Goal: Task Accomplishment & Management: Use online tool/utility

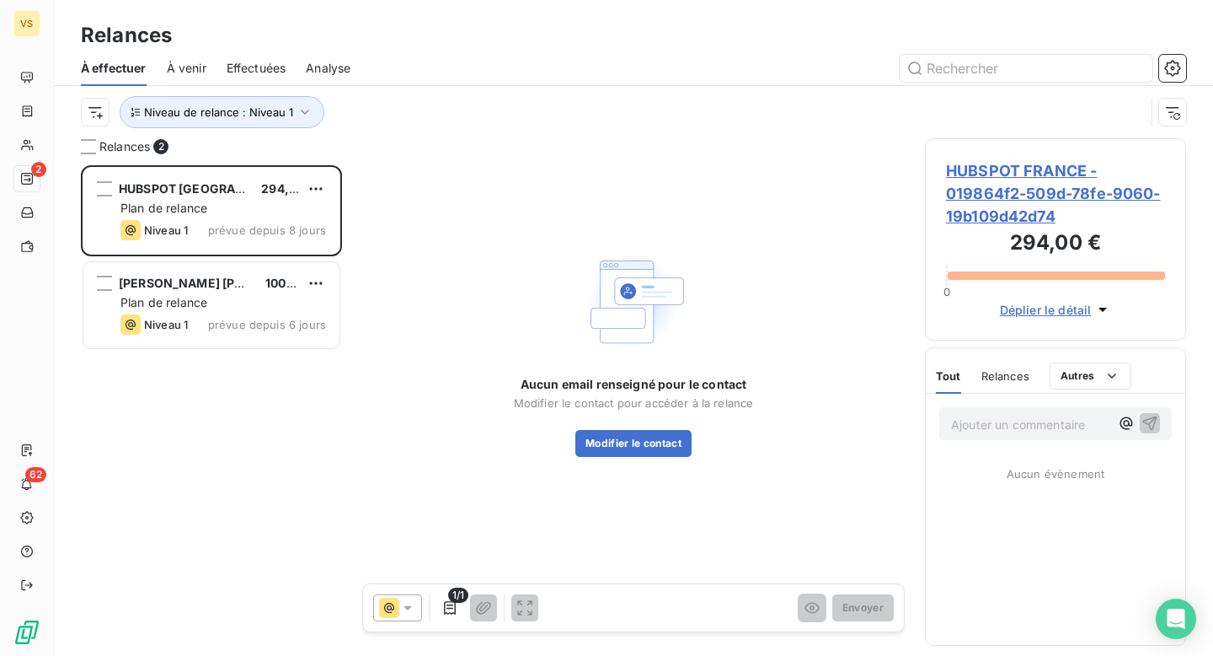
scroll to position [490, 261]
click at [276, 116] on span "Niveau de relance : Niveau 1" at bounding box center [218, 111] width 149 height 13
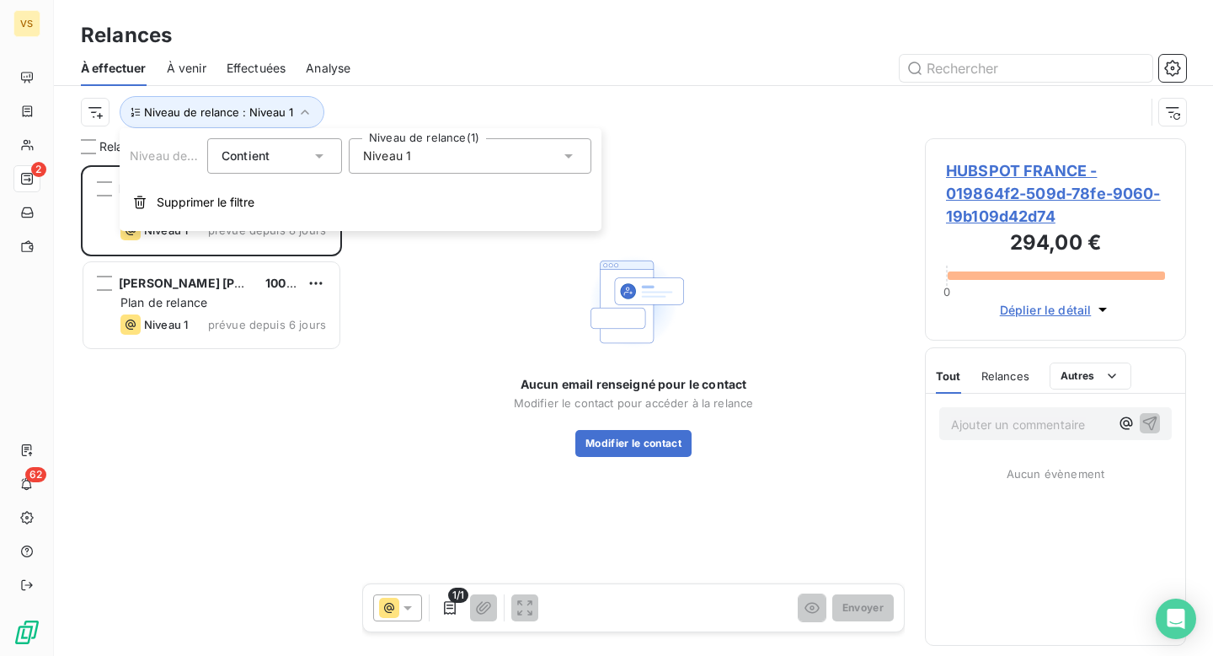
click at [381, 149] on span "Niveau 1" at bounding box center [387, 155] width 48 height 17
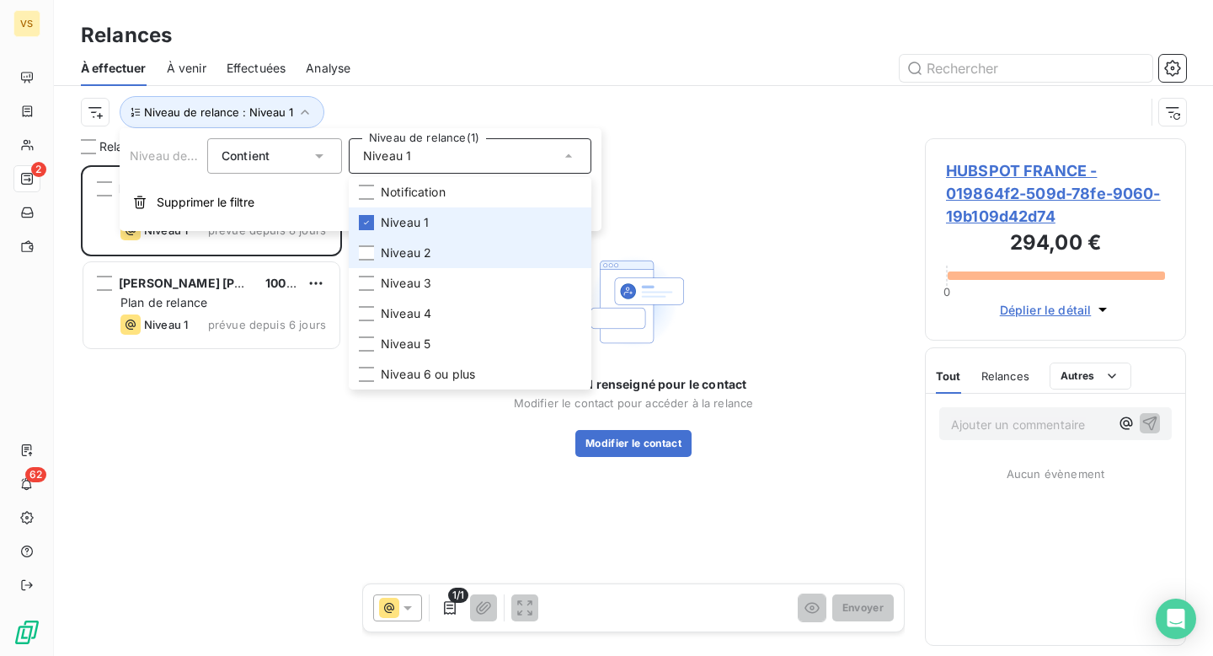
click at [400, 241] on li "Niveau 2" at bounding box center [470, 253] width 243 height 30
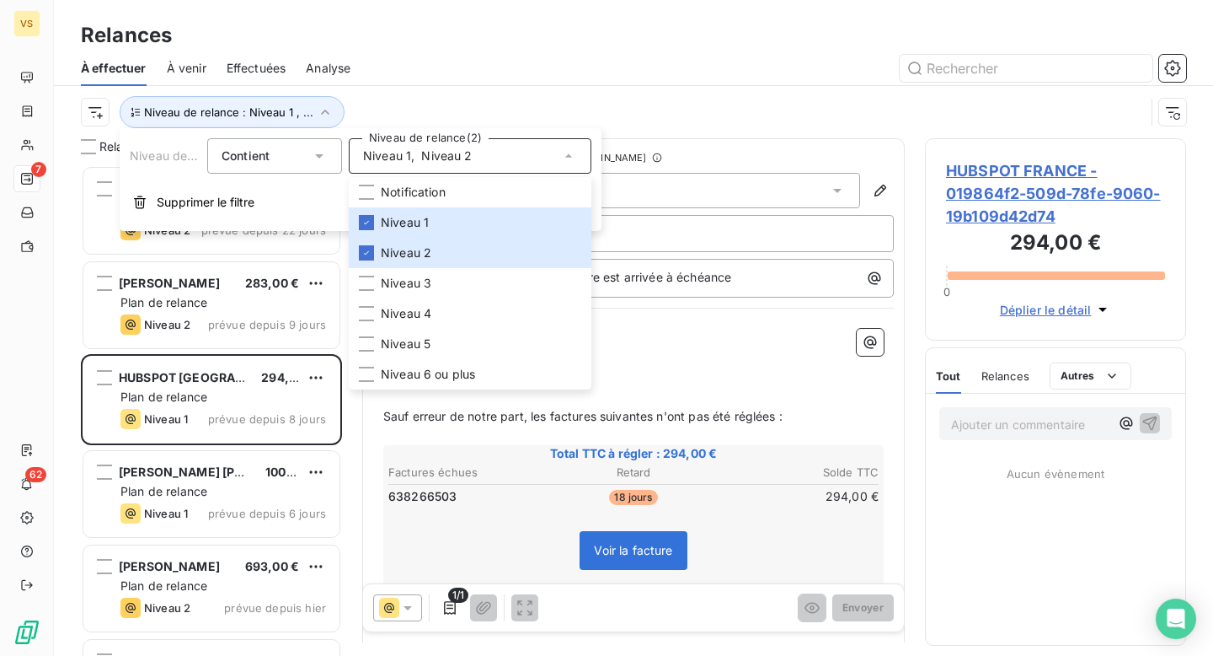
click at [447, 113] on div "Niveau de relance : Niveau 1 , ..." at bounding box center [613, 112] width 1064 height 32
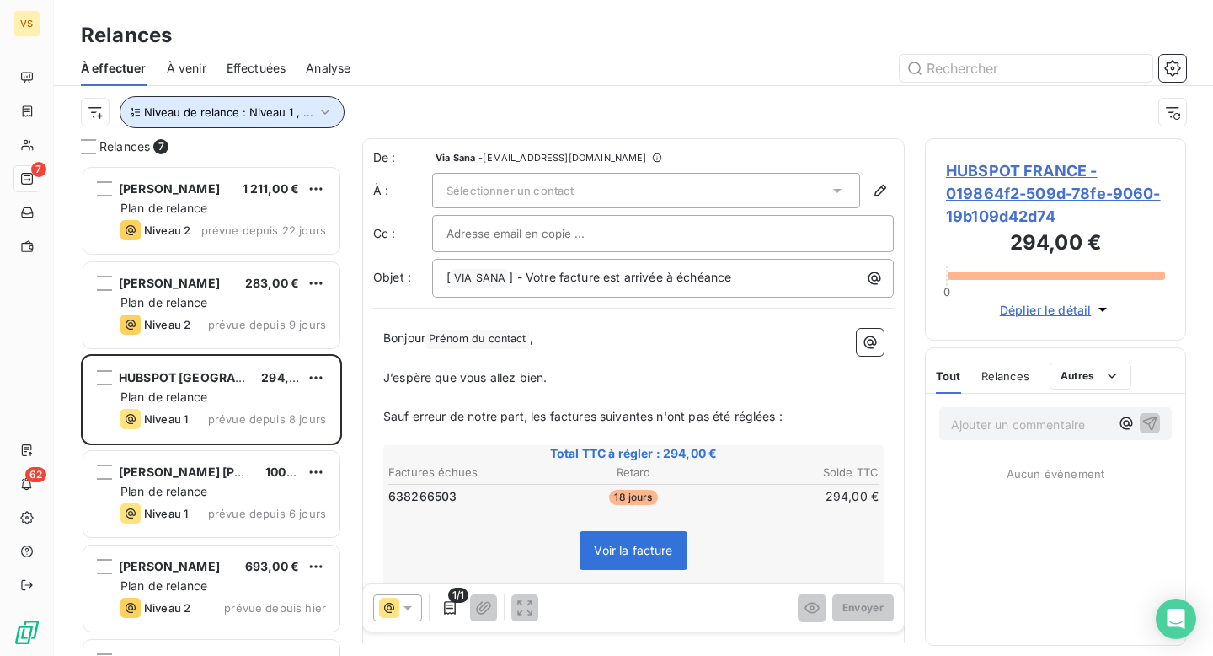
click at [318, 126] on button "Niveau de relance : Niveau 1 , ..." at bounding box center [232, 112] width 225 height 32
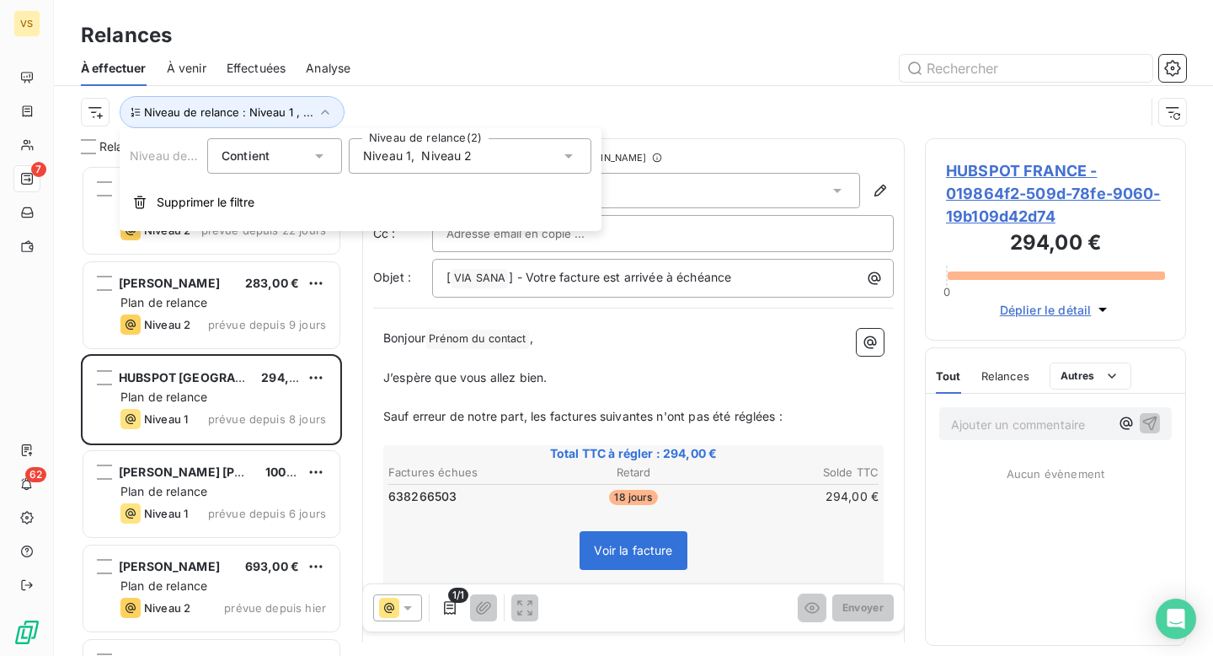
click at [395, 151] on span "Niveau 1" at bounding box center [387, 155] width 48 height 17
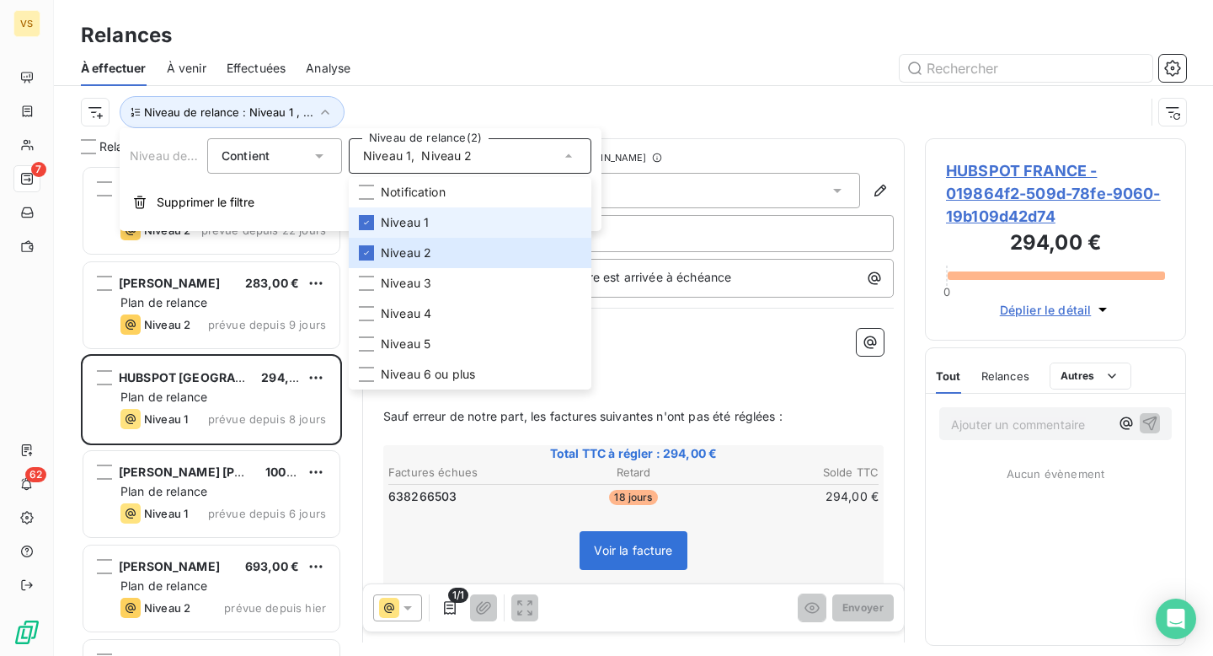
click at [399, 217] on span "Niveau 1" at bounding box center [405, 222] width 48 height 17
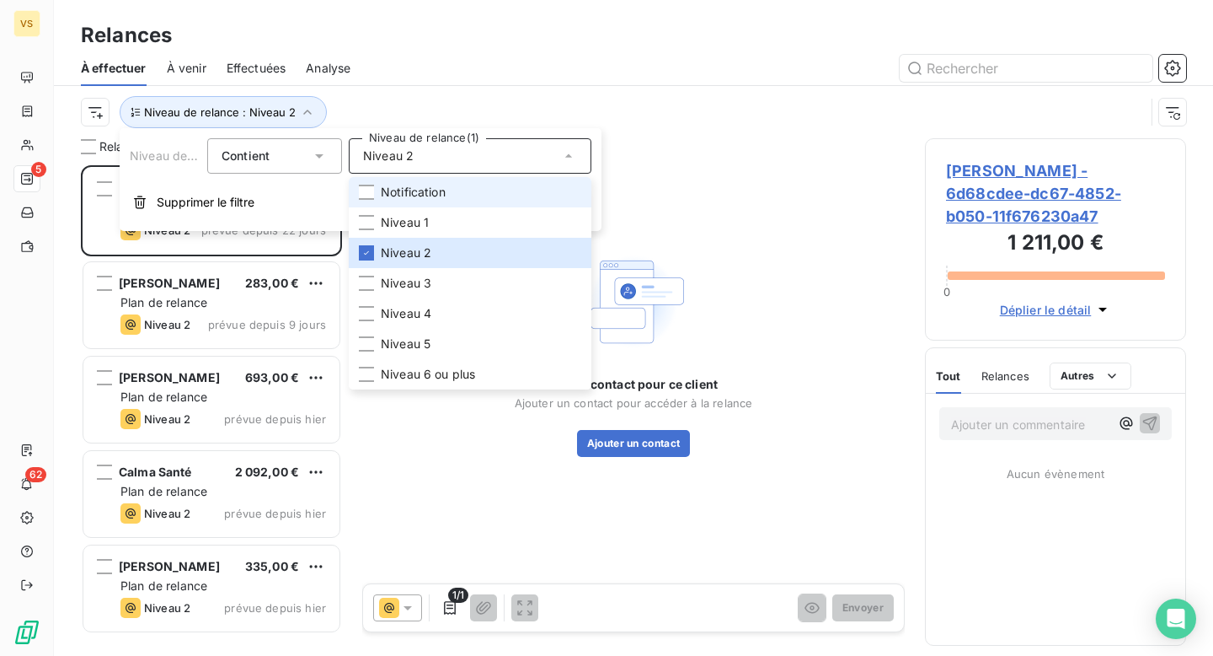
scroll to position [490, 261]
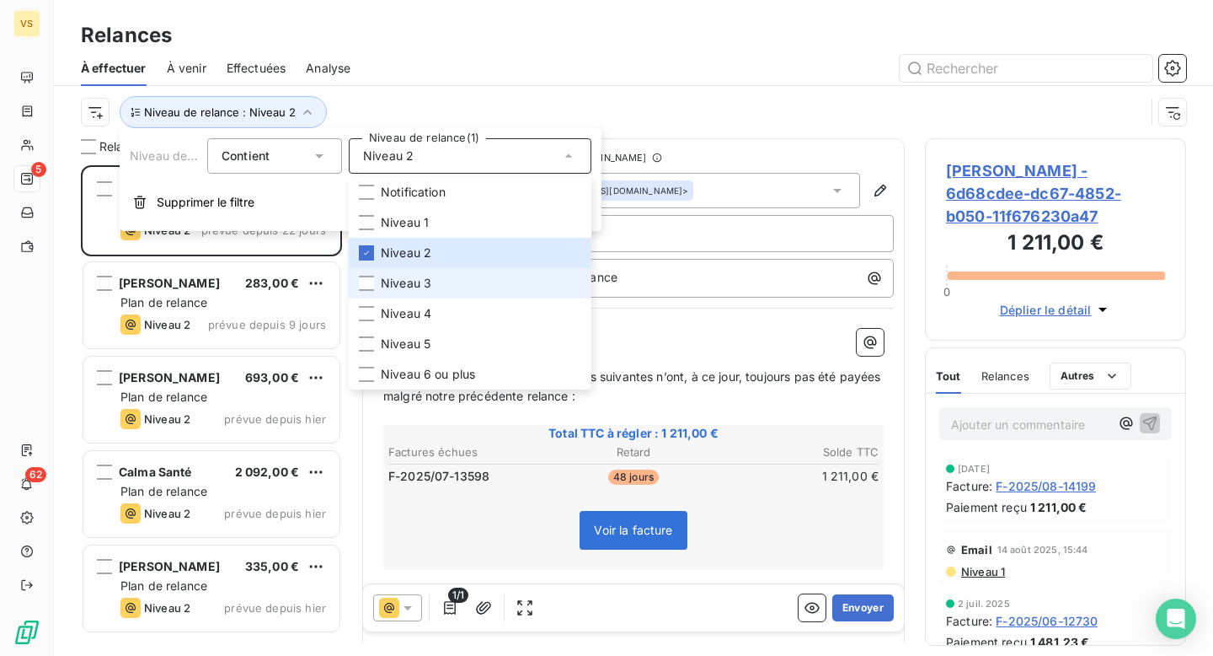
click at [410, 283] on span "Niveau 3" at bounding box center [406, 283] width 51 height 17
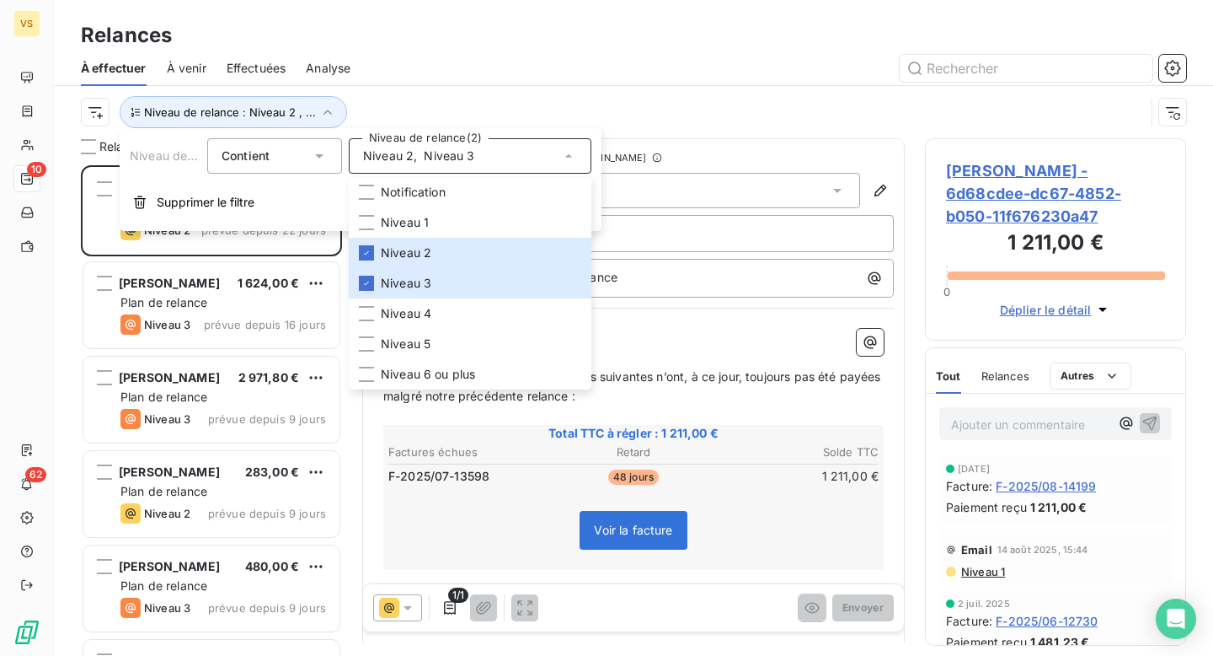
click at [423, 115] on div "Niveau de relance : Niveau 2 , ..." at bounding box center [613, 112] width 1064 height 32
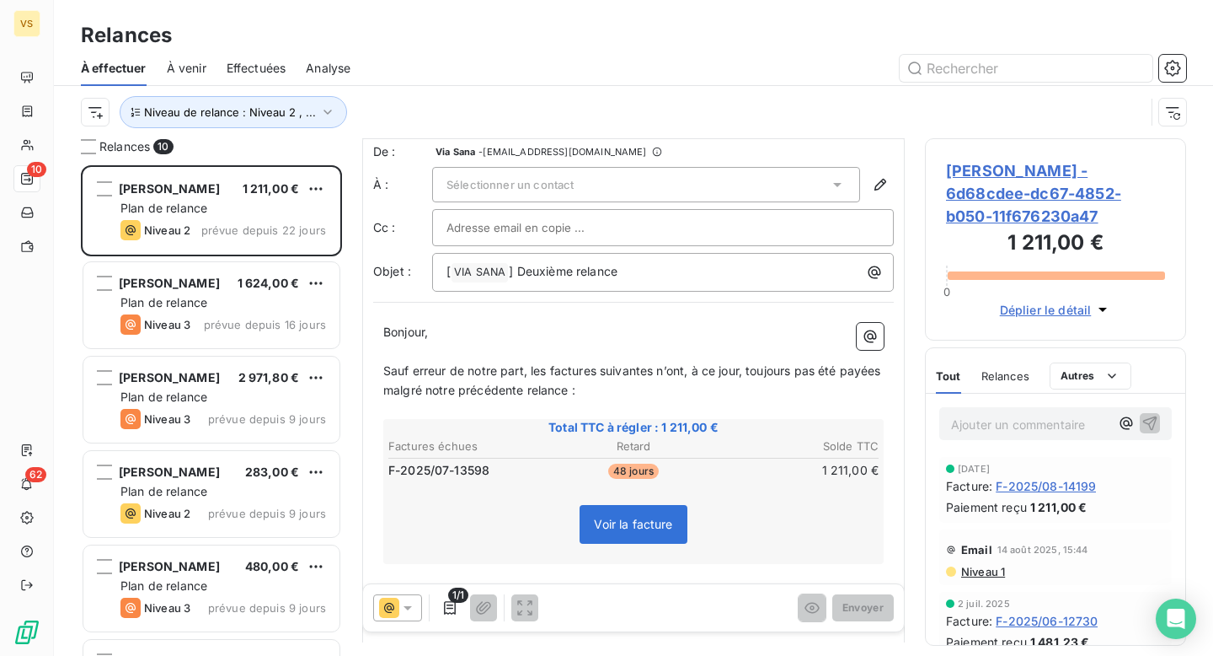
scroll to position [14, 0]
